Goal: Navigation & Orientation: Find specific page/section

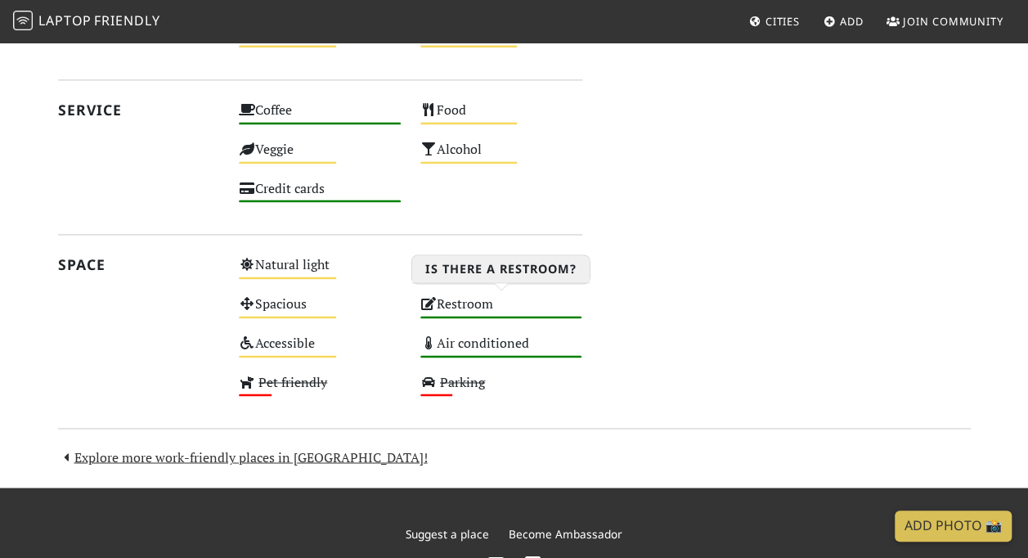
scroll to position [1164, 0]
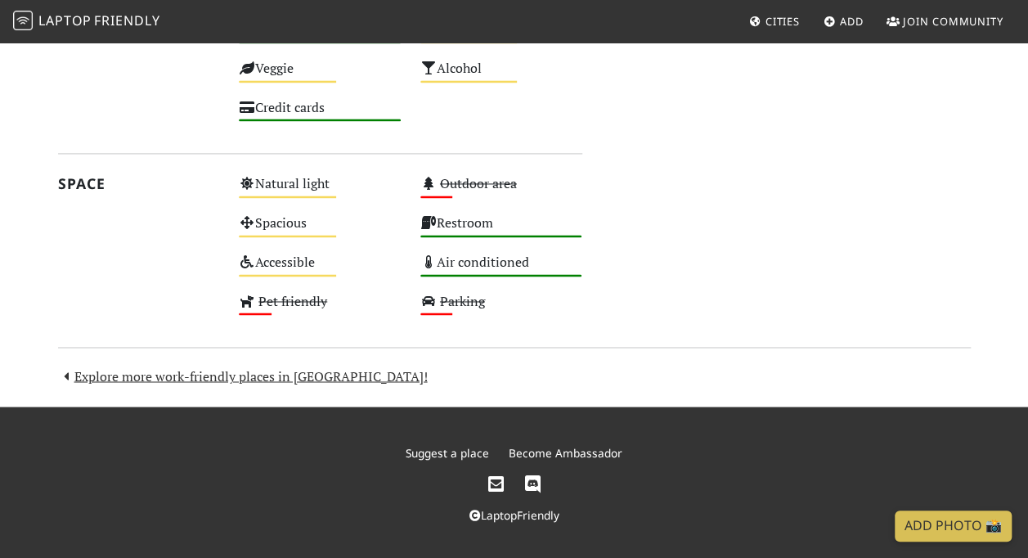
click at [221, 370] on link "Explore more work-friendly places in [GEOGRAPHIC_DATA]!" at bounding box center [243, 375] width 370 height 18
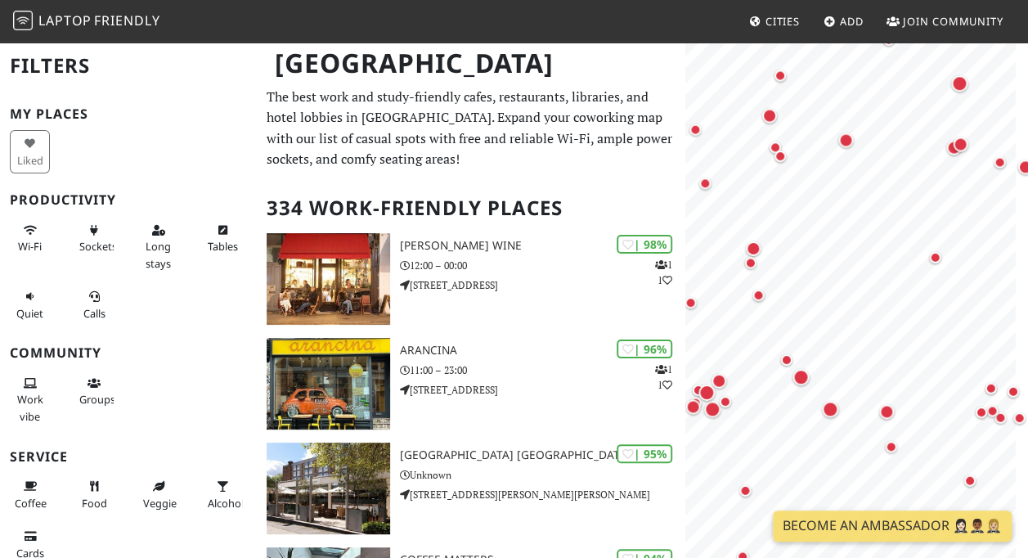
drag, startPoint x: 841, startPoint y: 213, endPoint x: 675, endPoint y: 185, distance: 168.3
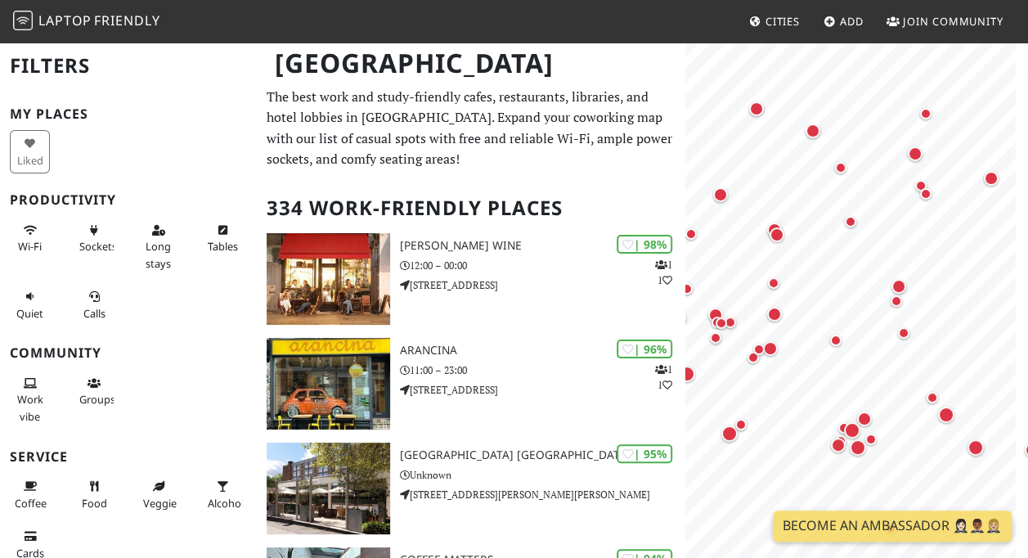
click at [721, 195] on div "Map marker" at bounding box center [720, 194] width 15 height 15
click at [927, 147] on button "×" at bounding box center [935, 148] width 16 height 18
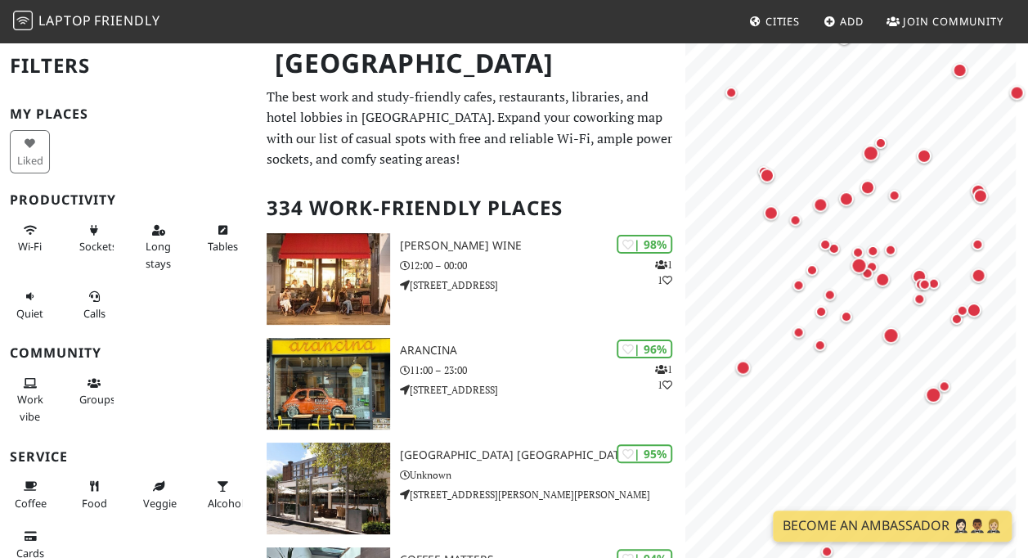
drag, startPoint x: 828, startPoint y: 184, endPoint x: 925, endPoint y: 150, distance: 102.9
click at [925, 150] on div "Map marker" at bounding box center [924, 155] width 15 height 15
click at [821, 204] on div "Map marker" at bounding box center [819, 206] width 15 height 15
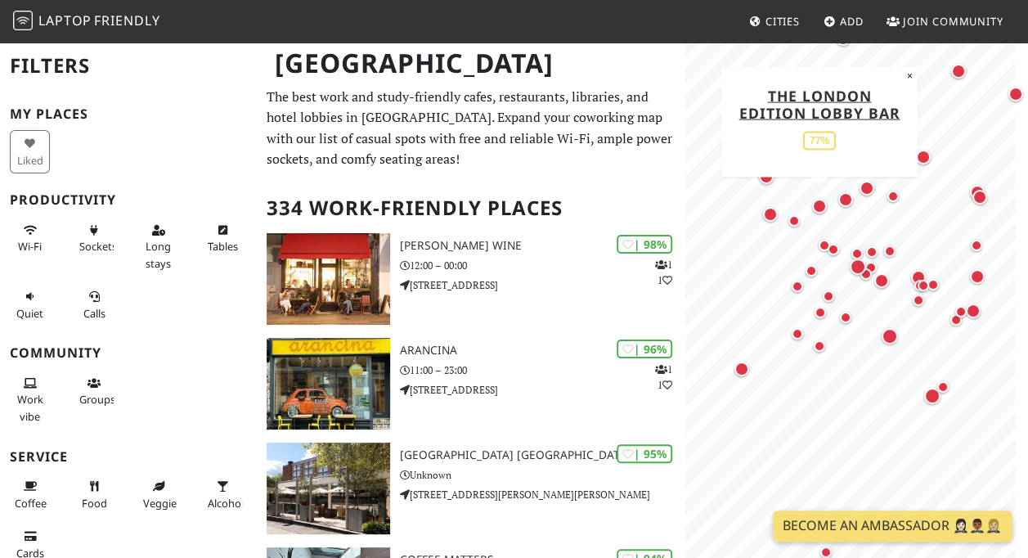
click at [819, 104] on link "The London EDITION Lobby Bar" at bounding box center [819, 103] width 161 height 37
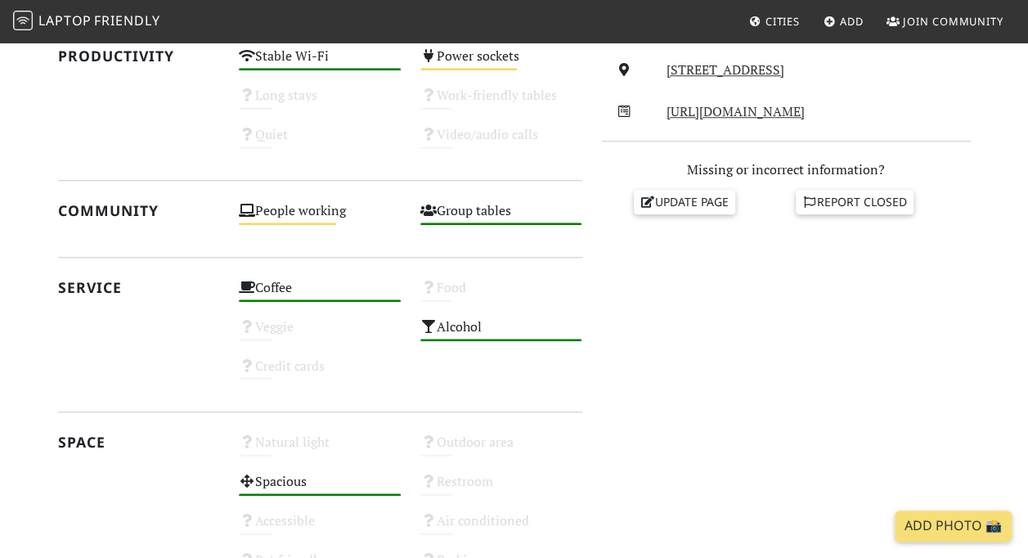
scroll to position [876, 0]
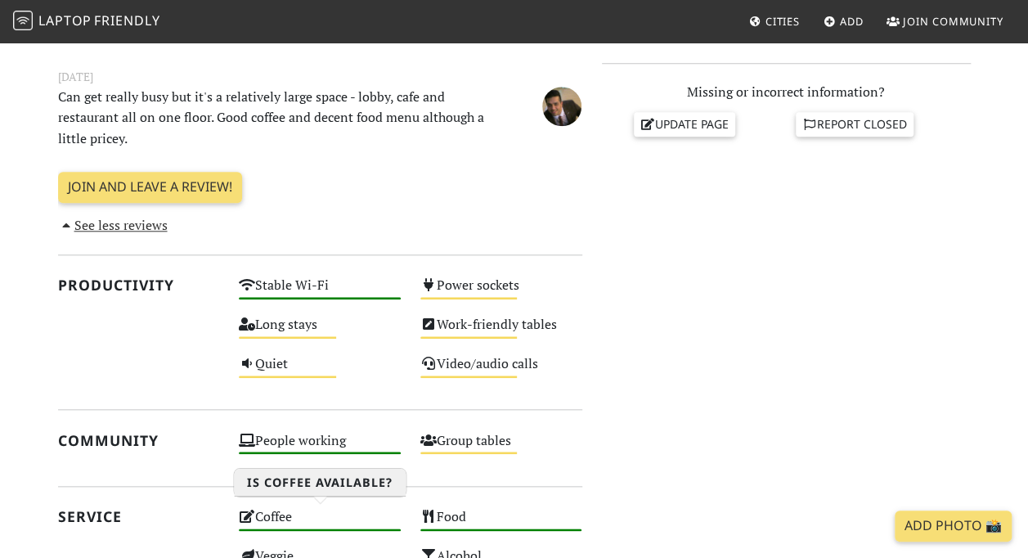
scroll to position [695, 0]
